Goal: Find specific fact: Find specific fact

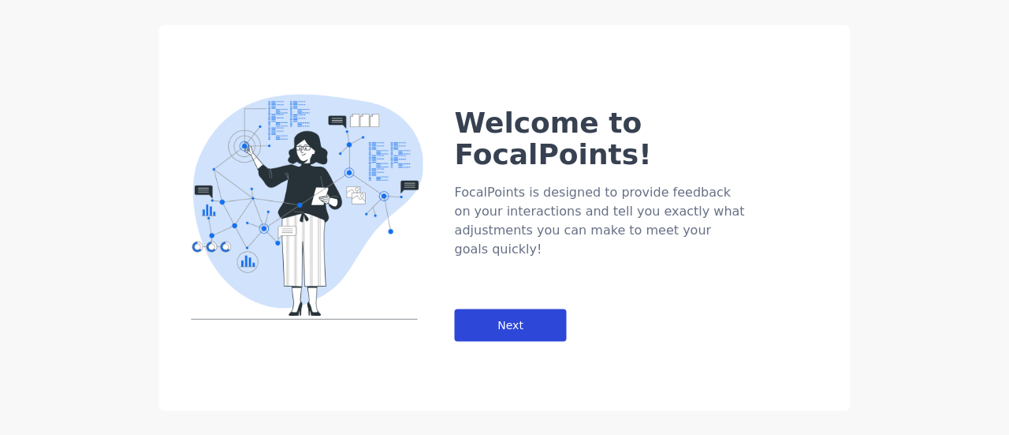
click at [502, 308] on div "Next" at bounding box center [511, 324] width 112 height 32
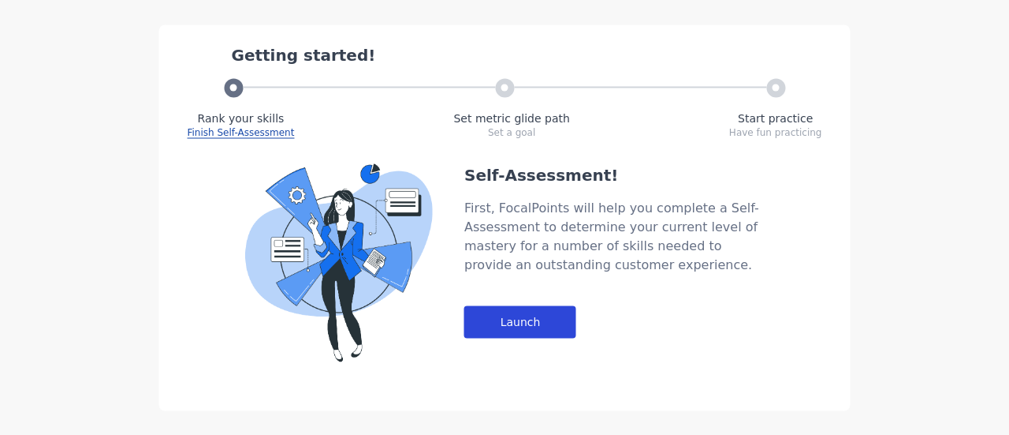
click at [509, 319] on div "Launch" at bounding box center [520, 321] width 112 height 32
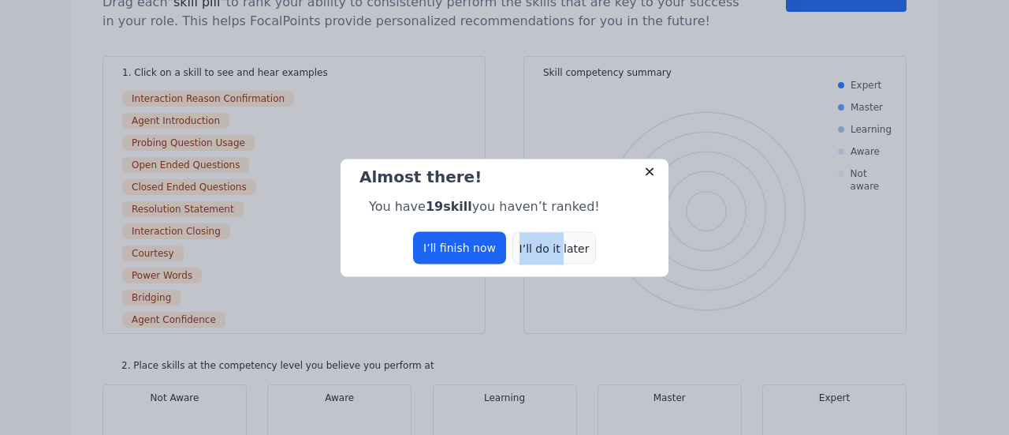
drag, startPoint x: 487, startPoint y: 242, endPoint x: 562, endPoint y: 245, distance: 75.0
click at [562, 245] on div "I’ll finish now I’ll do it later" at bounding box center [504, 247] width 303 height 32
click at [562, 245] on div "I’ll do it later" at bounding box center [555, 247] width 84 height 32
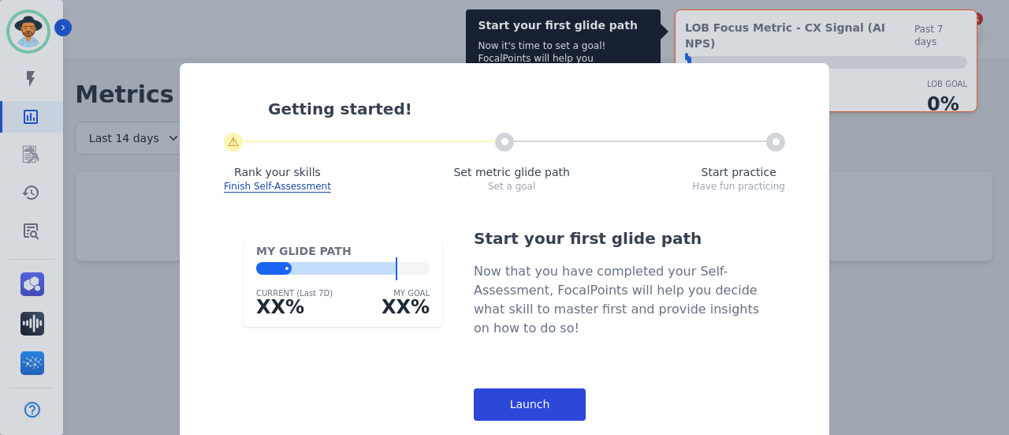
click at [509, 401] on div "Launch" at bounding box center [530, 404] width 112 height 32
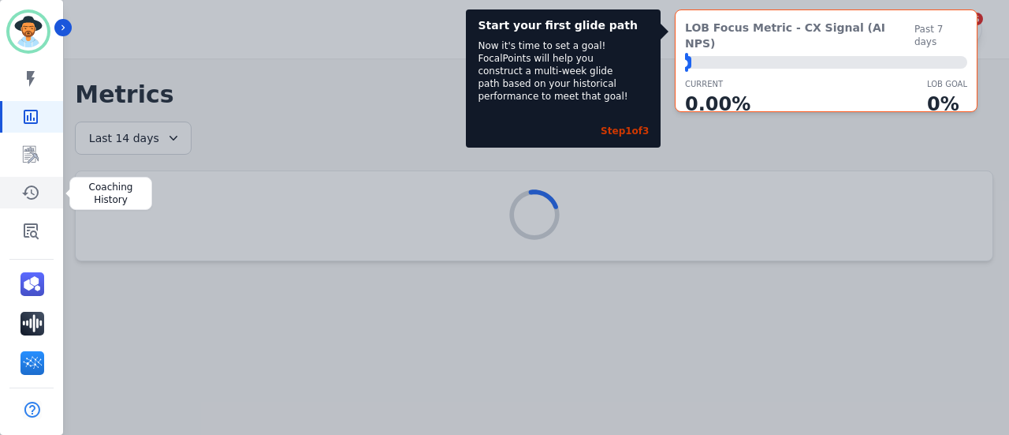
click at [38, 201] on icon "Sidebar" at bounding box center [30, 192] width 19 height 19
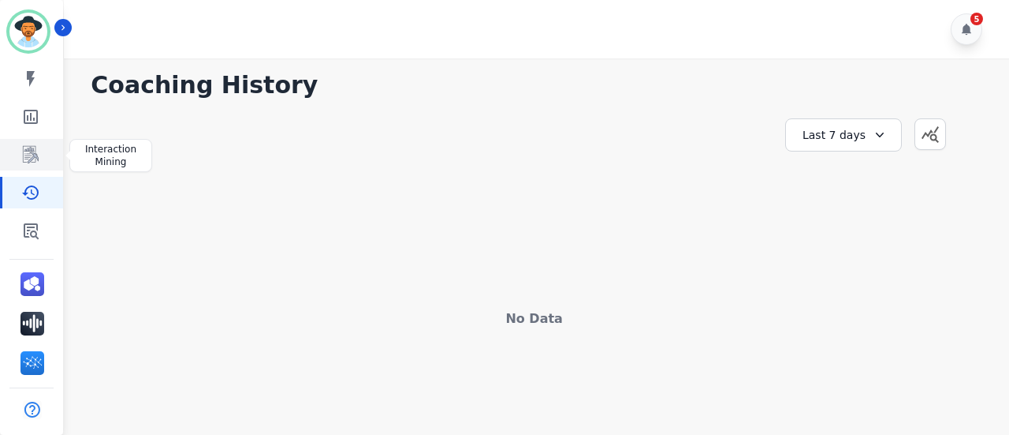
click at [34, 160] on icon "Sidebar" at bounding box center [30, 154] width 19 height 19
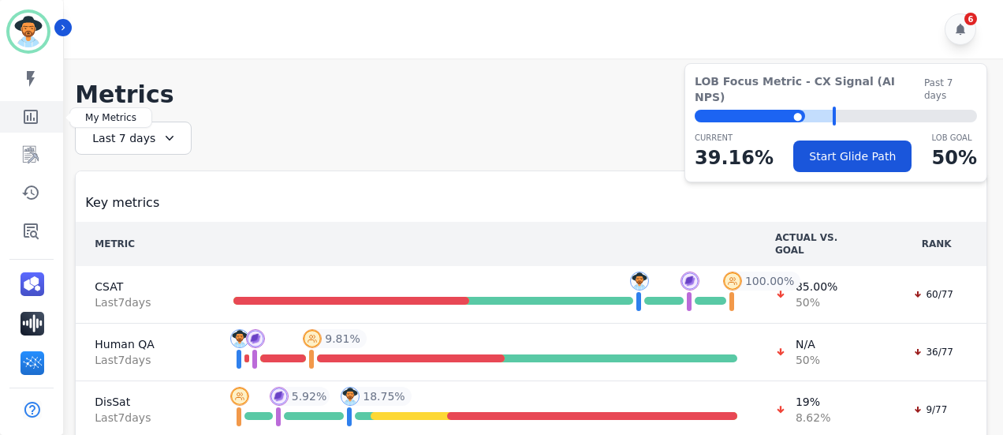
click at [32, 127] on link "Sidebar" at bounding box center [32, 117] width 61 height 32
click at [35, 83] on icon "Sidebar" at bounding box center [30, 78] width 19 height 19
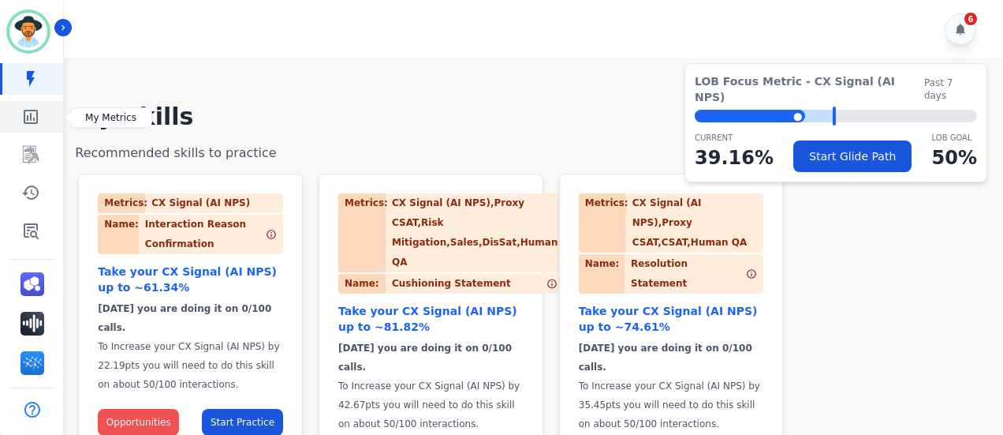
click at [28, 111] on icon "Sidebar" at bounding box center [30, 116] width 19 height 19
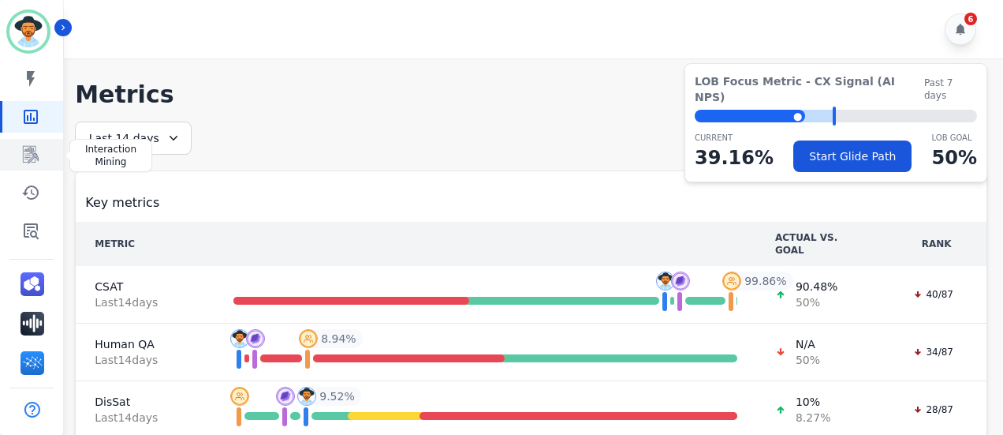
click at [19, 144] on link "Sidebar" at bounding box center [32, 155] width 61 height 32
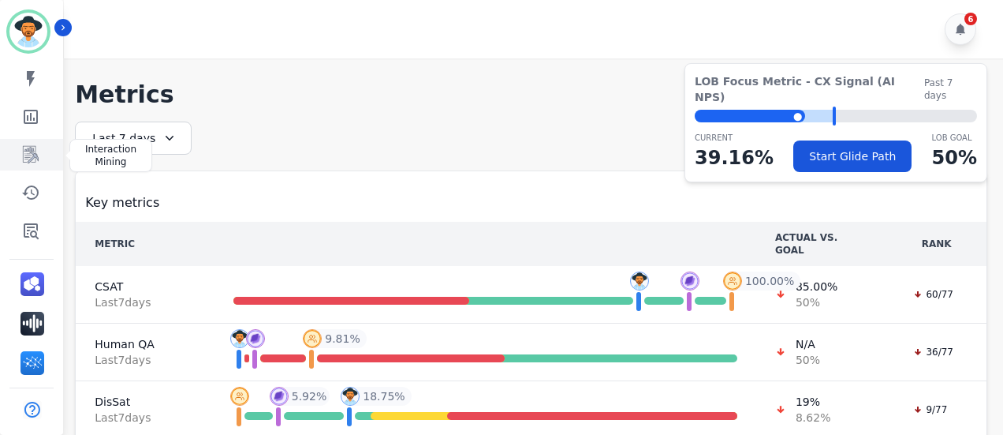
click at [41, 156] on link "Sidebar" at bounding box center [32, 155] width 61 height 32
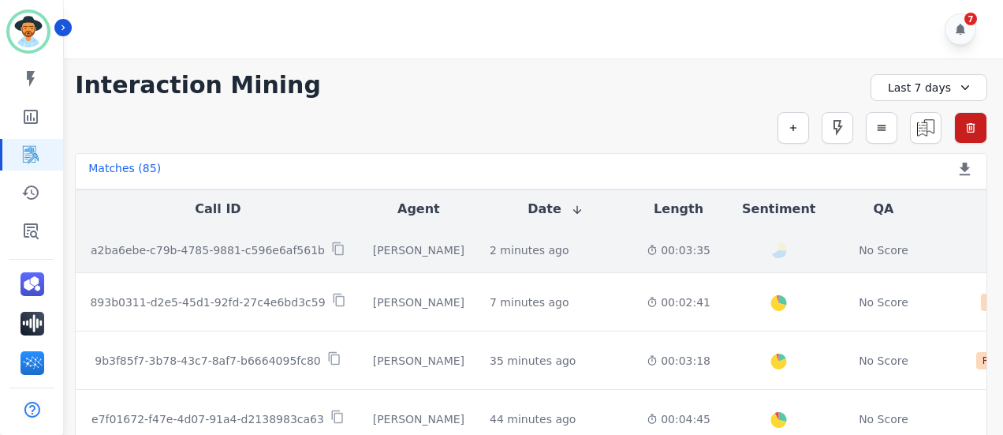
click at [555, 255] on div "2 minutes ago Start at: [DATE] 12:20pm" at bounding box center [556, 250] width 132 height 16
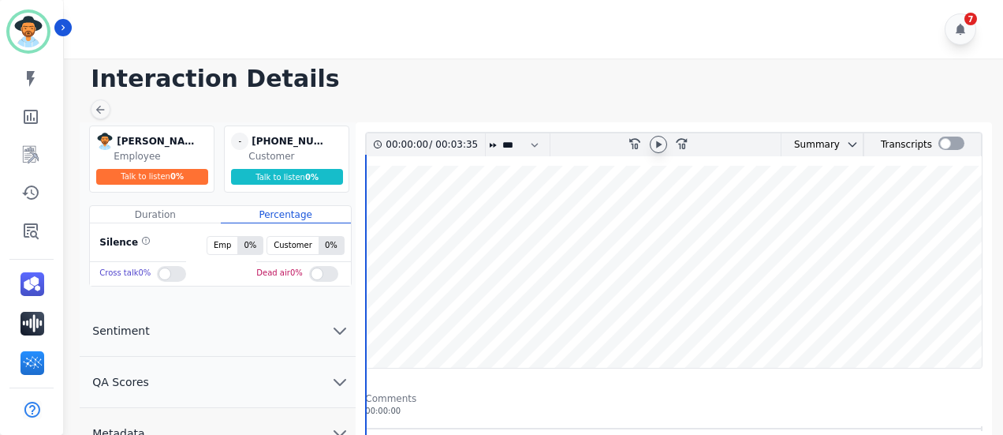
click at [658, 147] on icon at bounding box center [658, 144] width 13 height 13
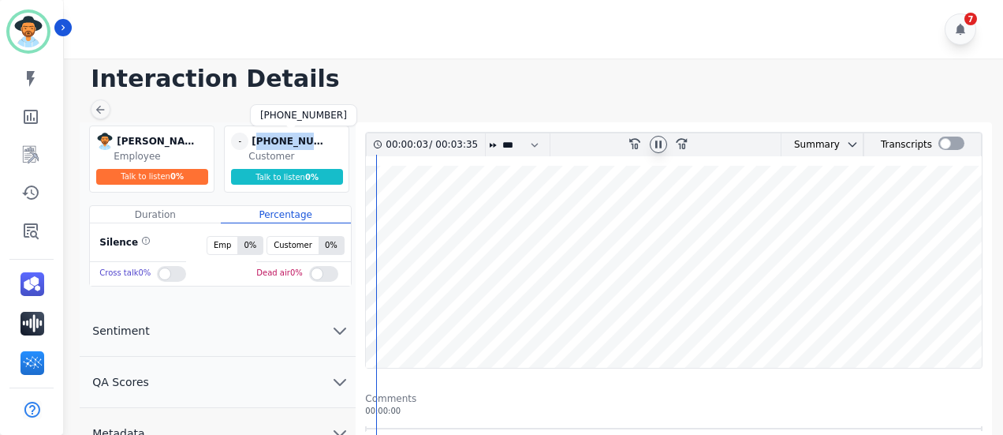
drag, startPoint x: 297, startPoint y: 142, endPoint x: 263, endPoint y: 144, distance: 33.2
click at [263, 144] on div "[PHONE_NUMBER]" at bounding box center [291, 140] width 79 height 17
click at [322, 140] on div "[PHONE_NUMBER]" at bounding box center [291, 140] width 79 height 17
drag, startPoint x: 319, startPoint y: 140, endPoint x: 258, endPoint y: 145, distance: 61.0
click at [258, 145] on div "[PHONE_NUMBER]" at bounding box center [291, 140] width 79 height 17
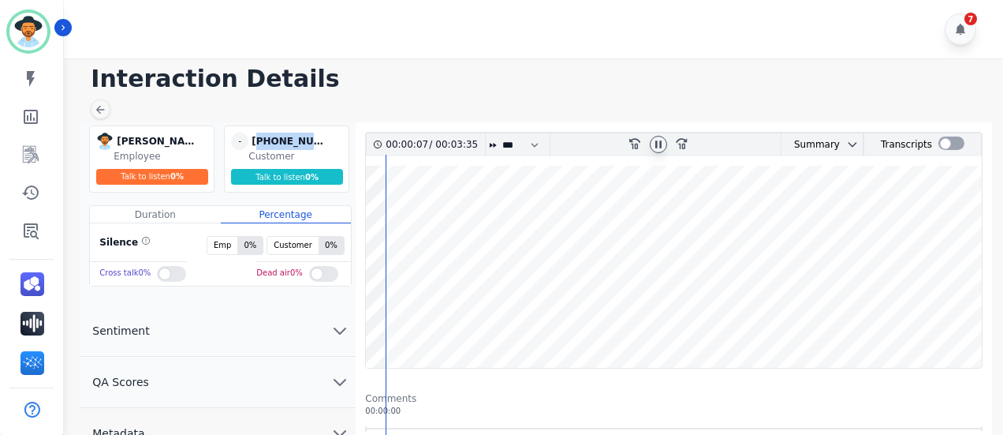
copy div "51944950137"
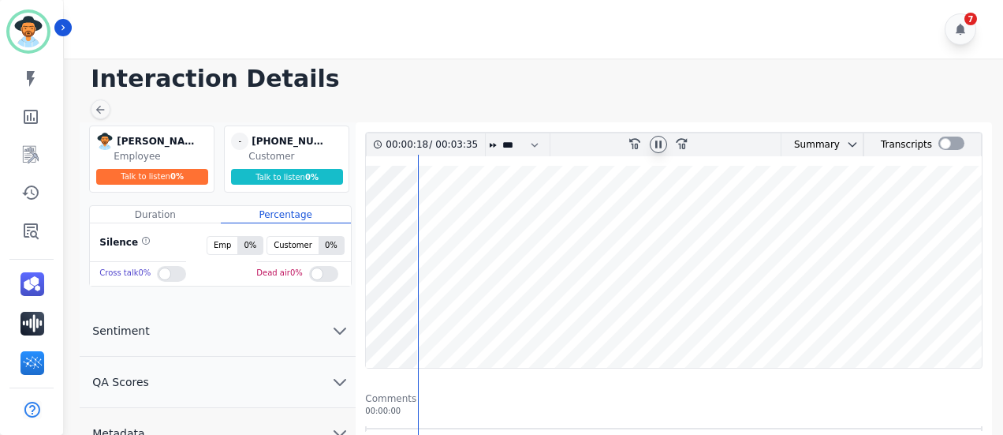
click at [651, 144] on div at bounding box center [658, 144] width 17 height 17
